Goal: Navigation & Orientation: Find specific page/section

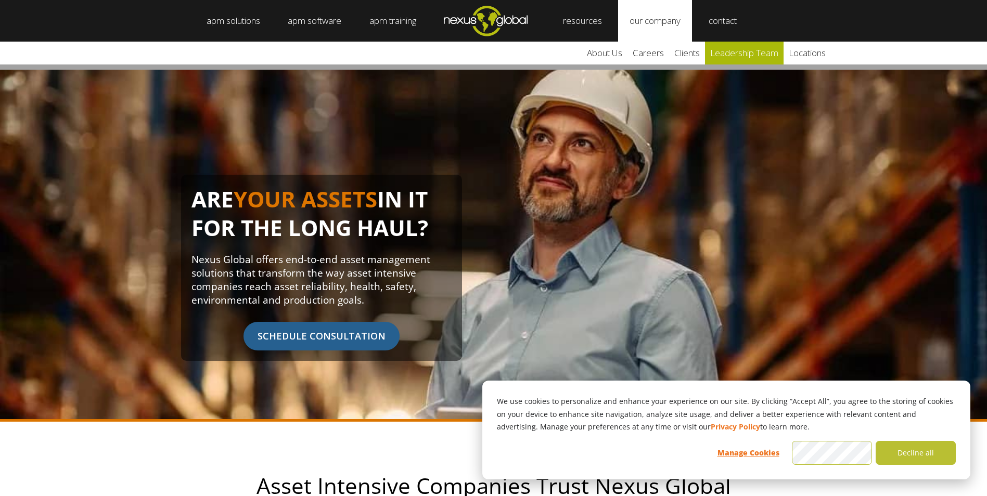
click at [750, 50] on link "leadership team" at bounding box center [744, 53] width 79 height 23
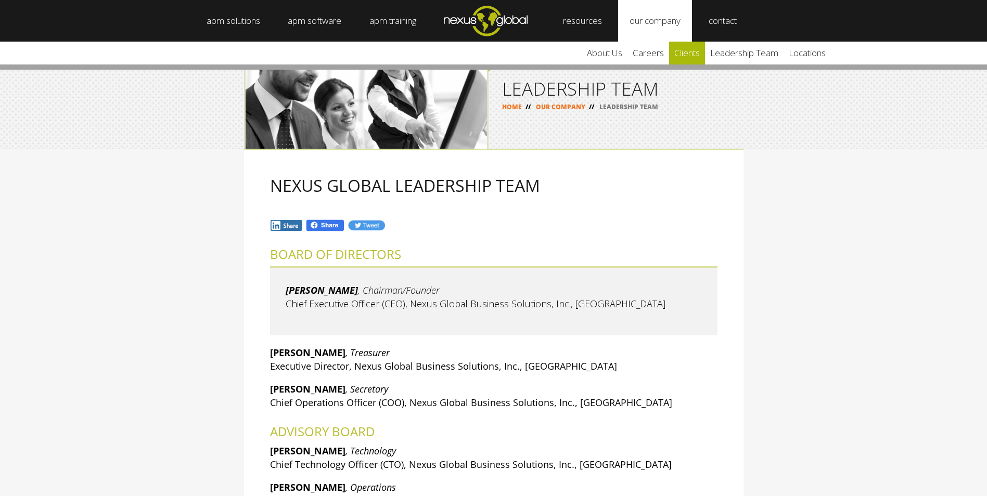
click at [701, 54] on link "clients" at bounding box center [687, 53] width 36 height 23
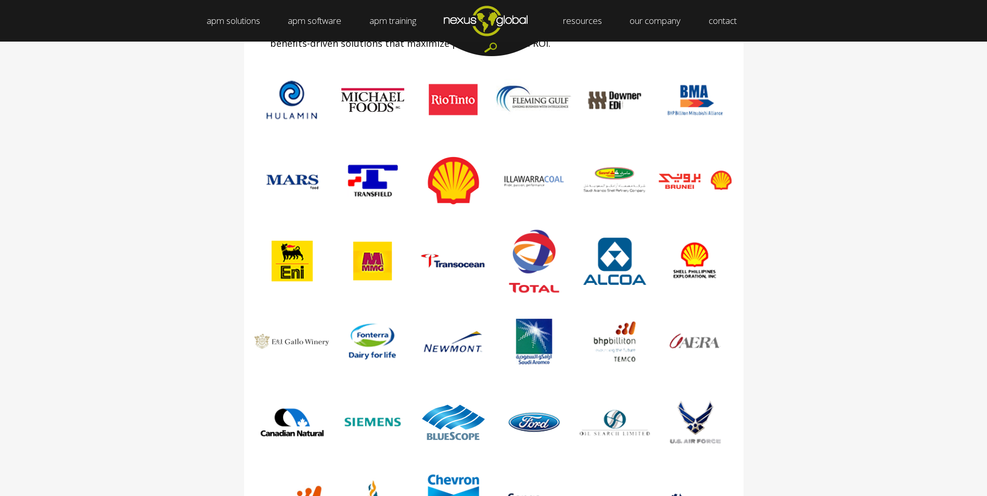
scroll to position [364, 0]
